Goal: Find specific page/section: Find specific page/section

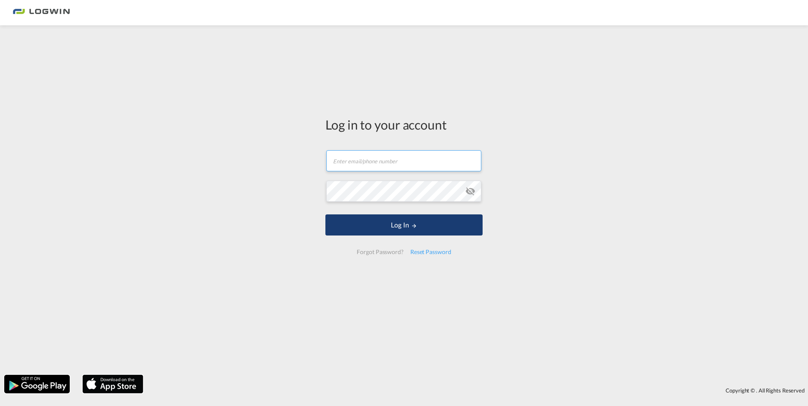
type input "luc.hofkens@logwin-logistics.com"
click at [403, 224] on button "Log In" at bounding box center [403, 225] width 157 height 21
